Goal: Task Accomplishment & Management: Manage account settings

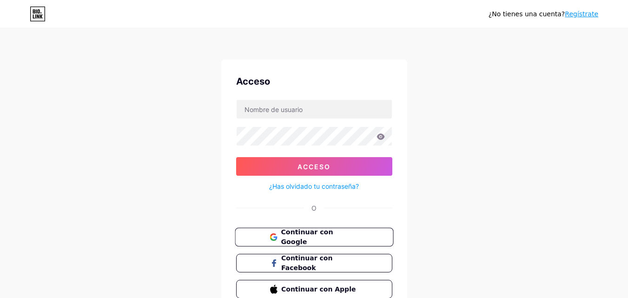
click at [316, 235] on font "Continuar con Google" at bounding box center [307, 237] width 52 height 18
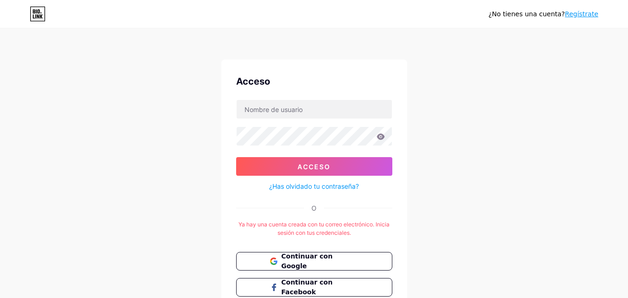
scroll to position [69, 0]
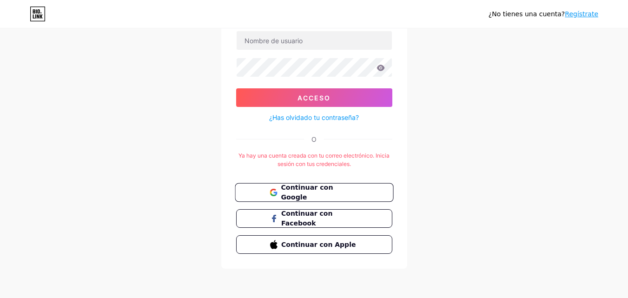
click at [316, 190] on font "Continuar con Google" at bounding box center [307, 192] width 52 height 18
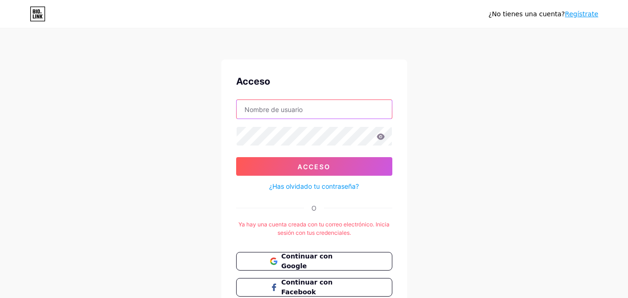
click at [321, 116] on input "text" at bounding box center [313, 109] width 155 height 19
type input "New Transit"
